Goal: Task Accomplishment & Management: Manage account settings

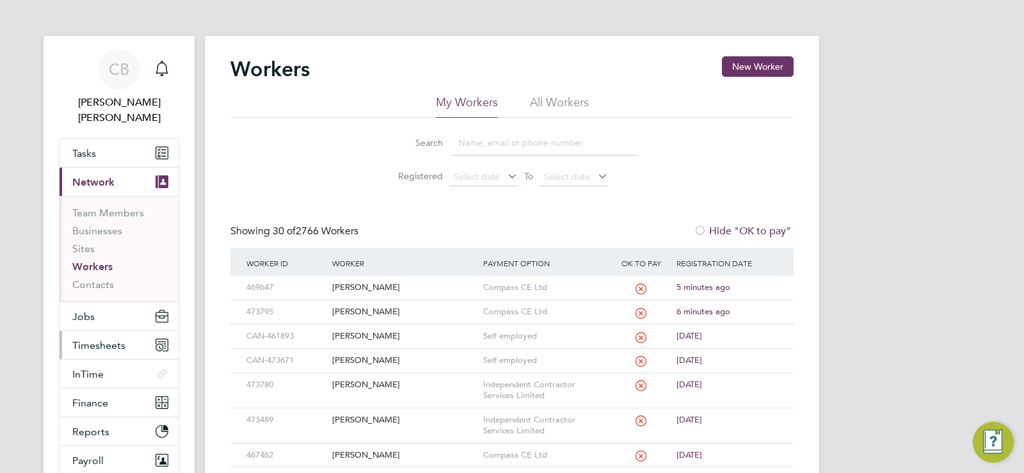
click at [106, 339] on span "Timesheets" at bounding box center [98, 345] width 53 height 12
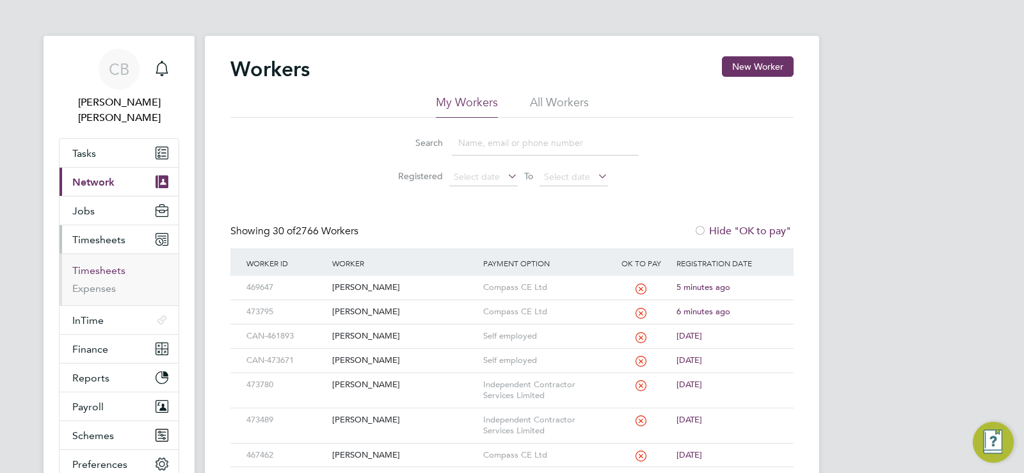
click at [89, 264] on link "Timesheets" at bounding box center [98, 270] width 53 height 12
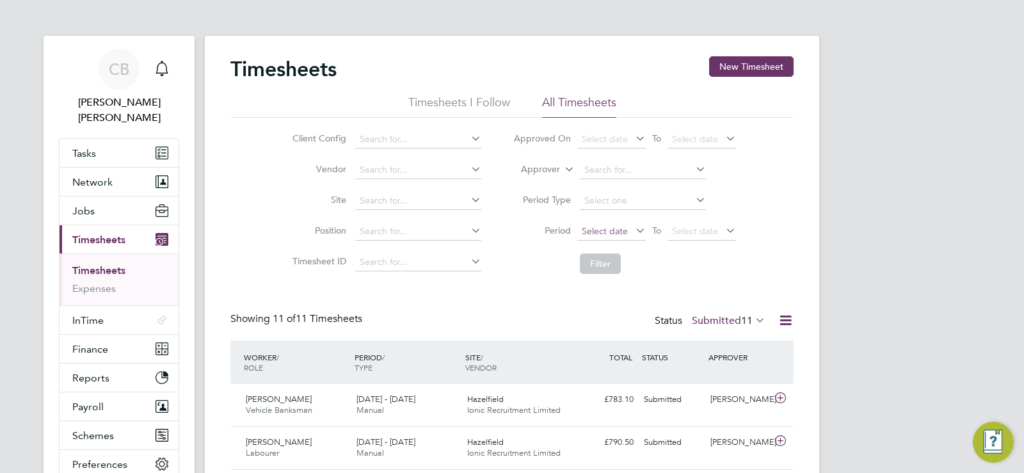
click at [603, 232] on span "Select date" at bounding box center [605, 231] width 46 height 12
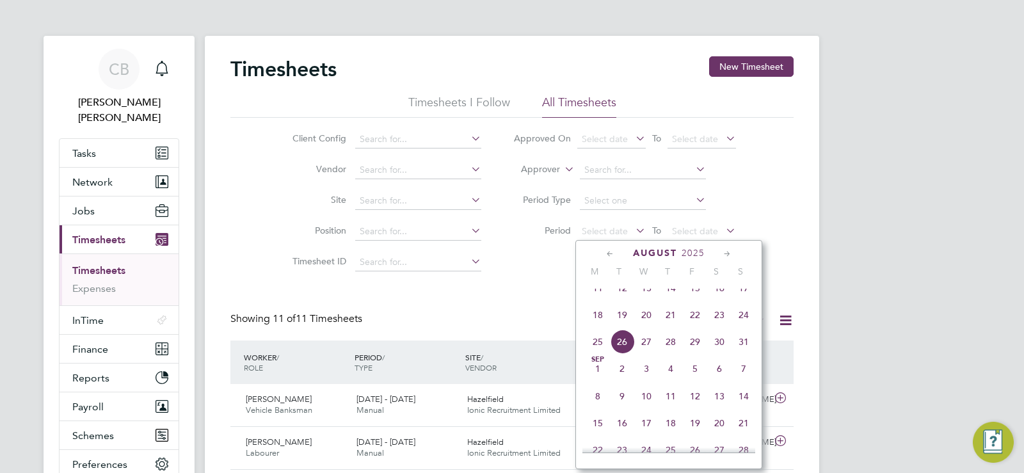
click at [600, 326] on span "18" at bounding box center [597, 315] width 24 height 24
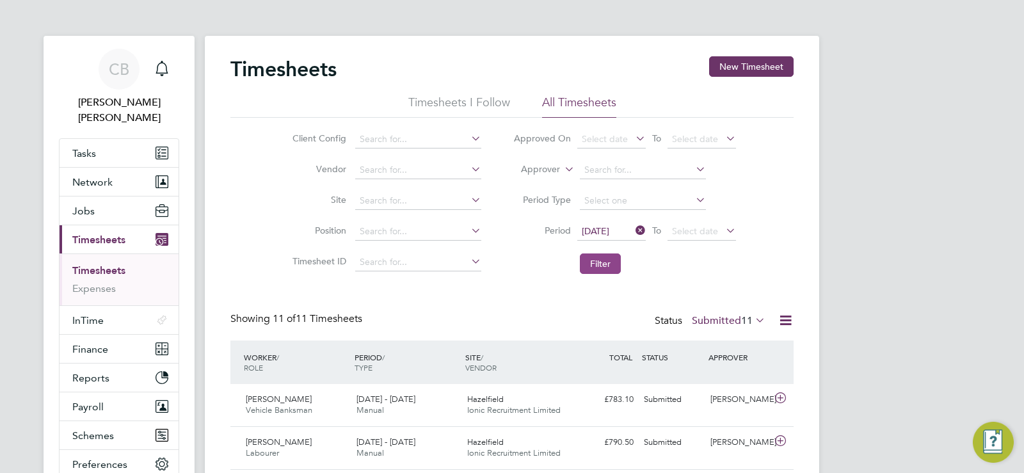
click at [599, 264] on button "Filter" at bounding box center [600, 263] width 41 height 20
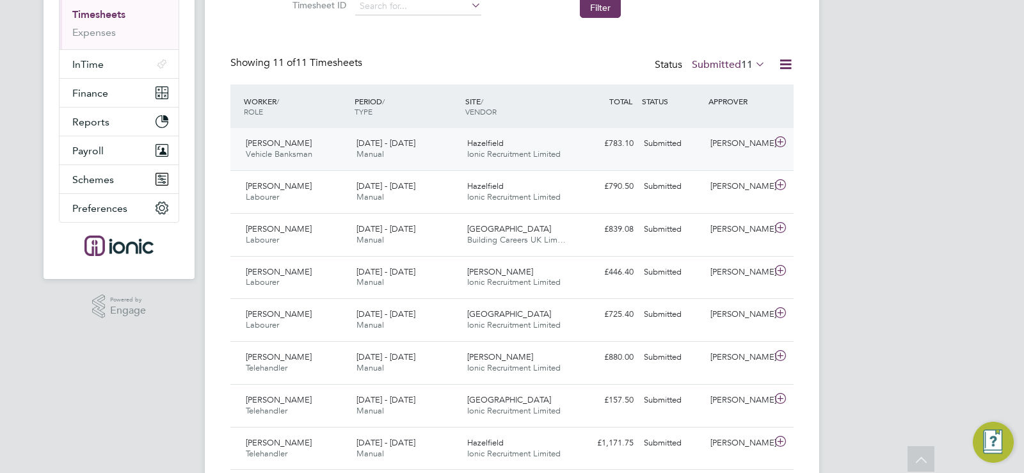
click at [525, 145] on div "Hazelfield Ionic Recruitment Limited" at bounding box center [517, 149] width 111 height 32
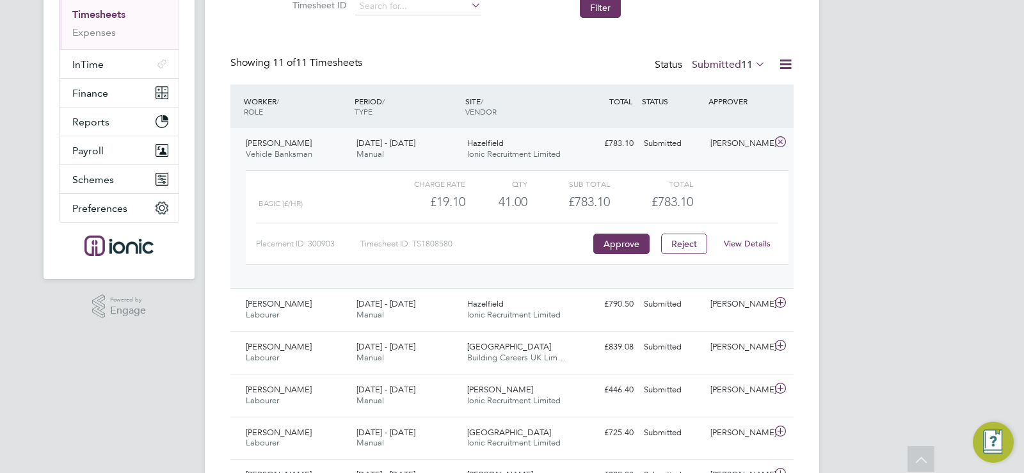
click at [525, 145] on div "Hazelfield Ionic Recruitment Limited" at bounding box center [517, 149] width 111 height 32
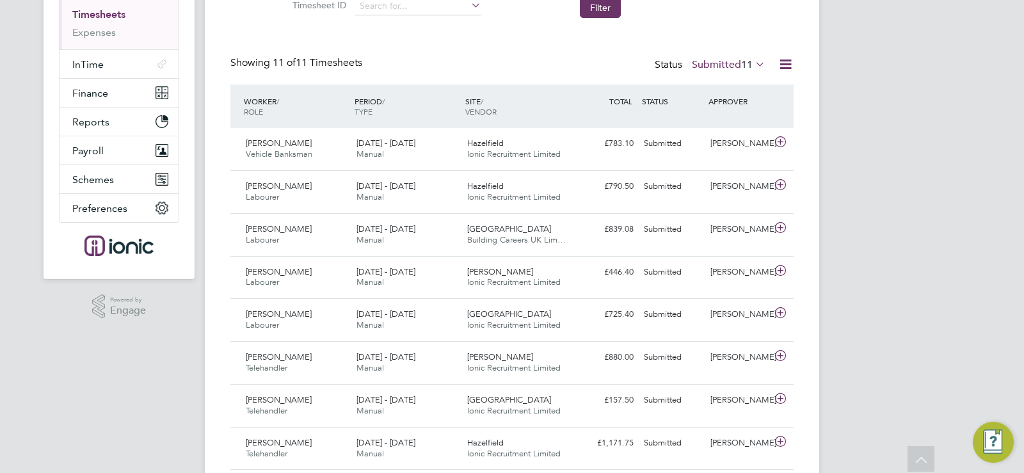
click at [719, 66] on label "Submitted 11" at bounding box center [729, 64] width 74 height 13
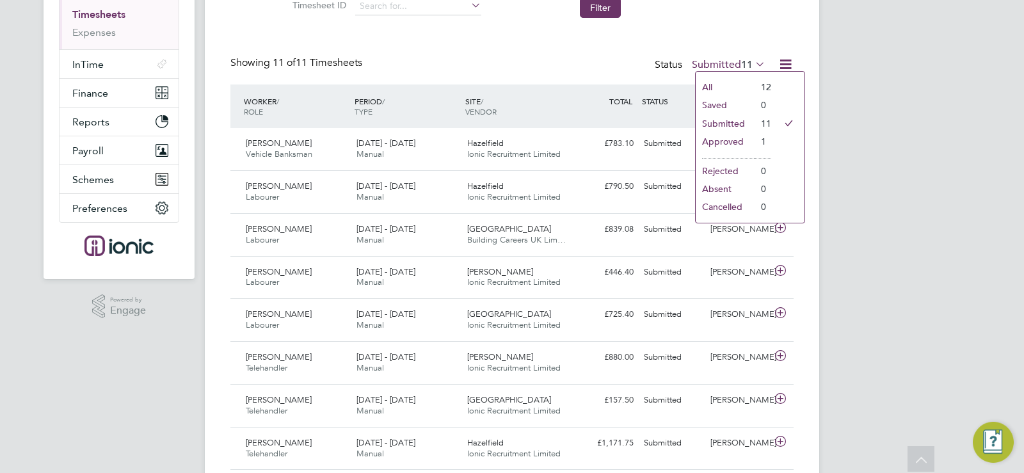
click at [697, 138] on li "Approved" at bounding box center [724, 141] width 59 height 18
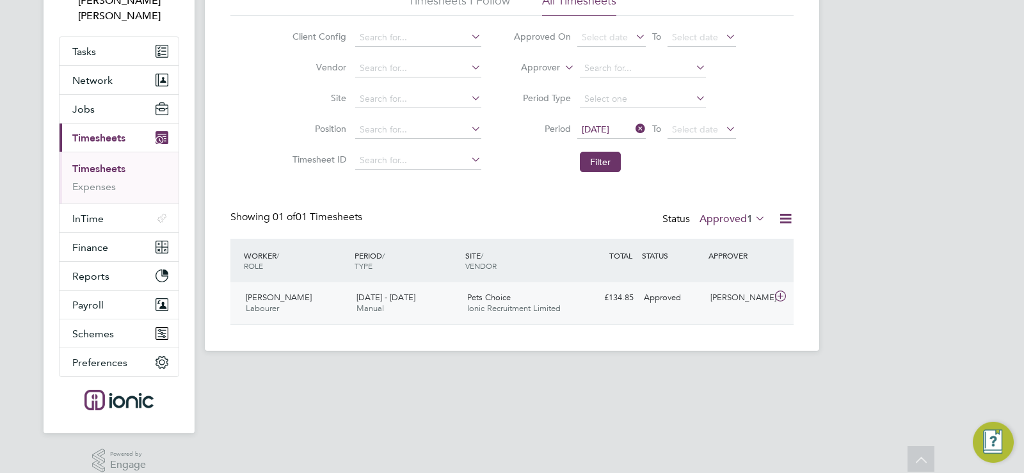
click at [488, 300] on span "Pets Choice" at bounding box center [489, 297] width 44 height 11
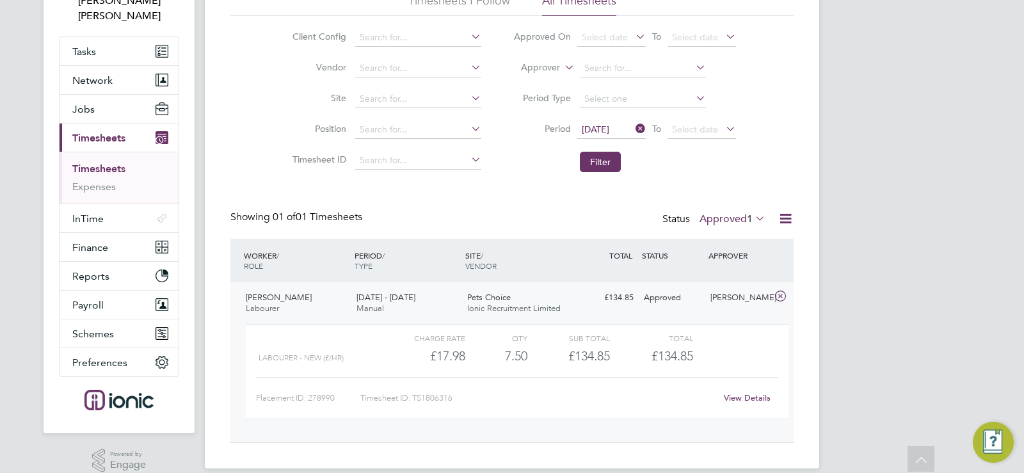
click at [488, 300] on span "Pets Choice" at bounding box center [489, 297] width 44 height 11
